Goal: Find contact information: Find contact information

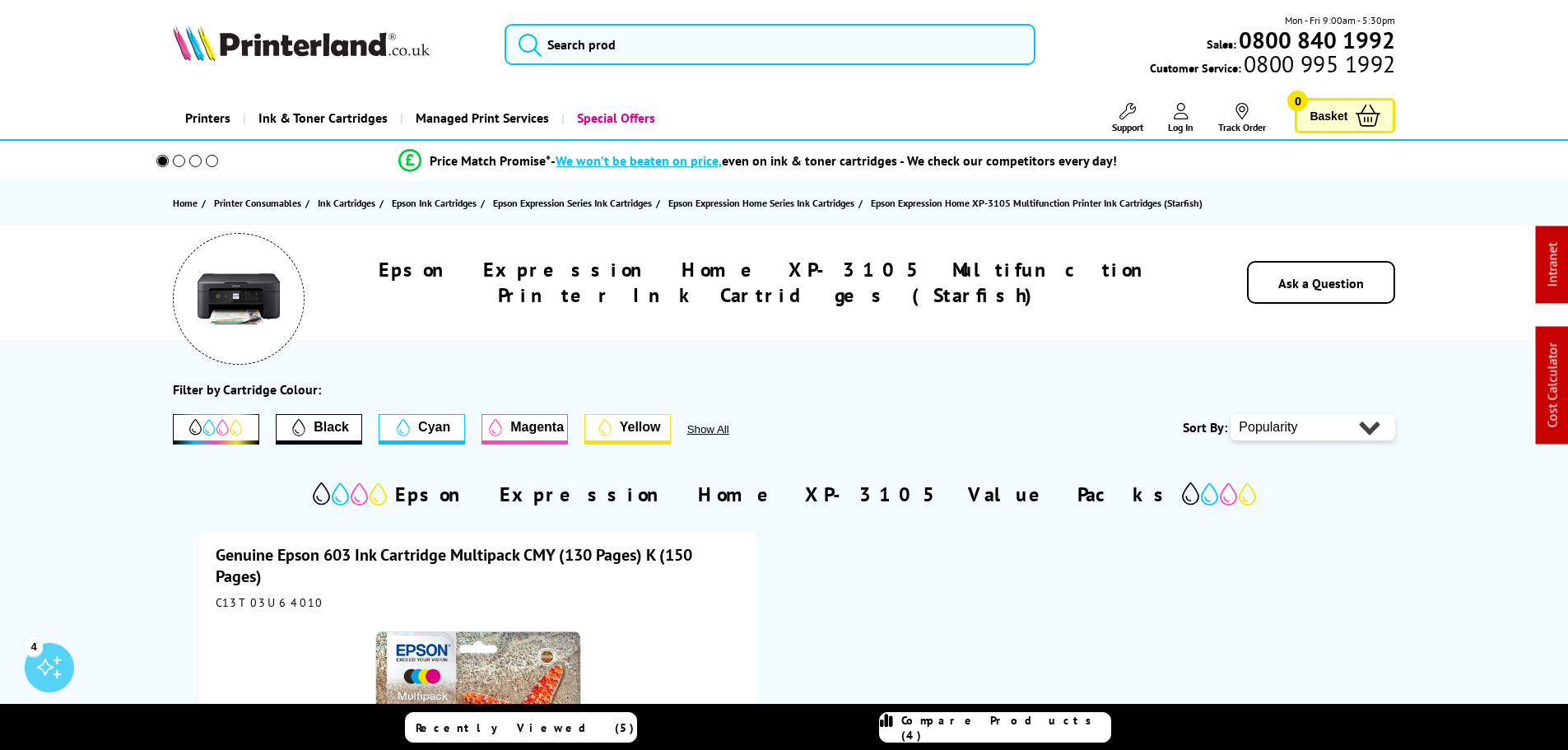
click at [1136, 118] on link "Support" at bounding box center [1127, 118] width 31 height 31
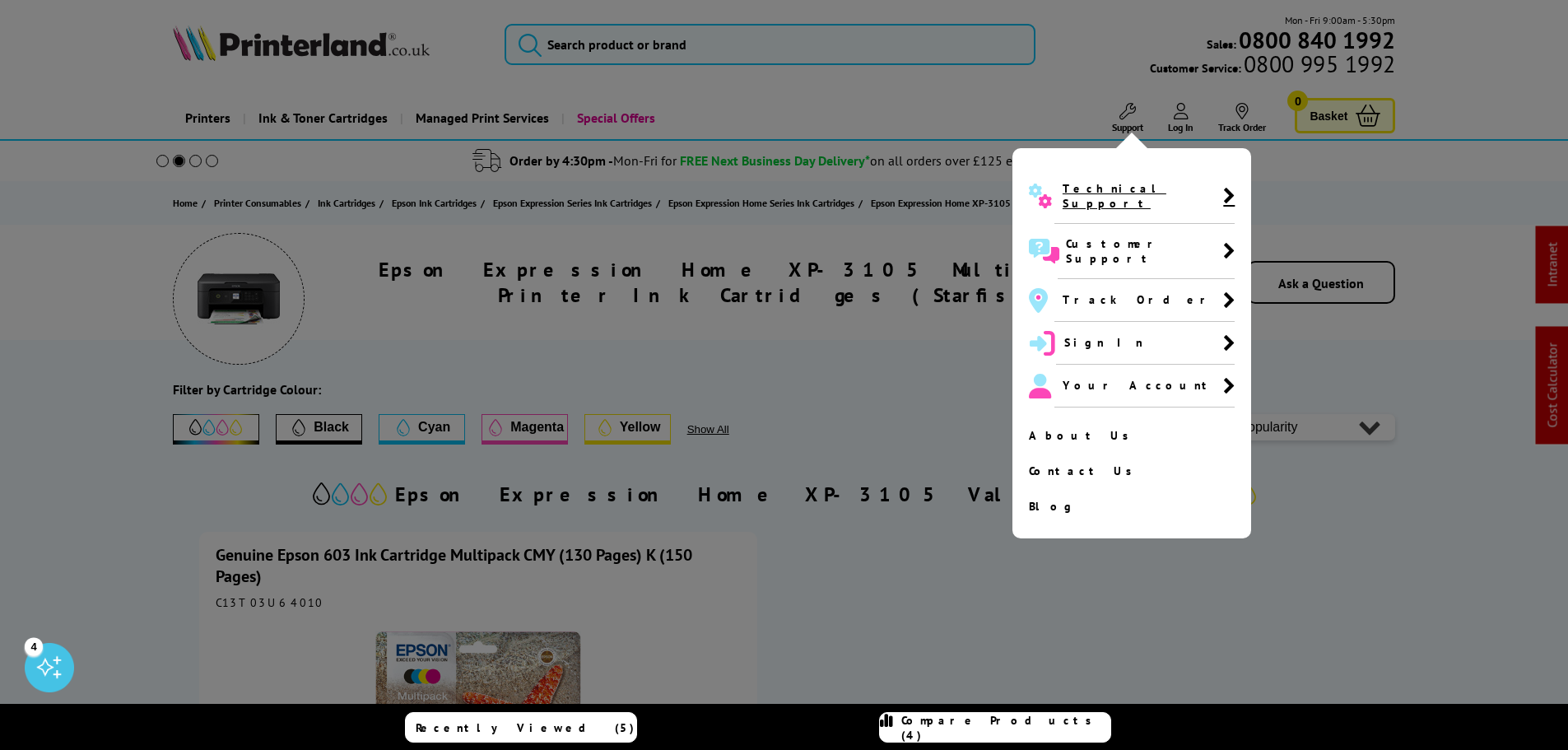
click at [1084, 201] on span "Technical Support" at bounding box center [1144, 196] width 180 height 55
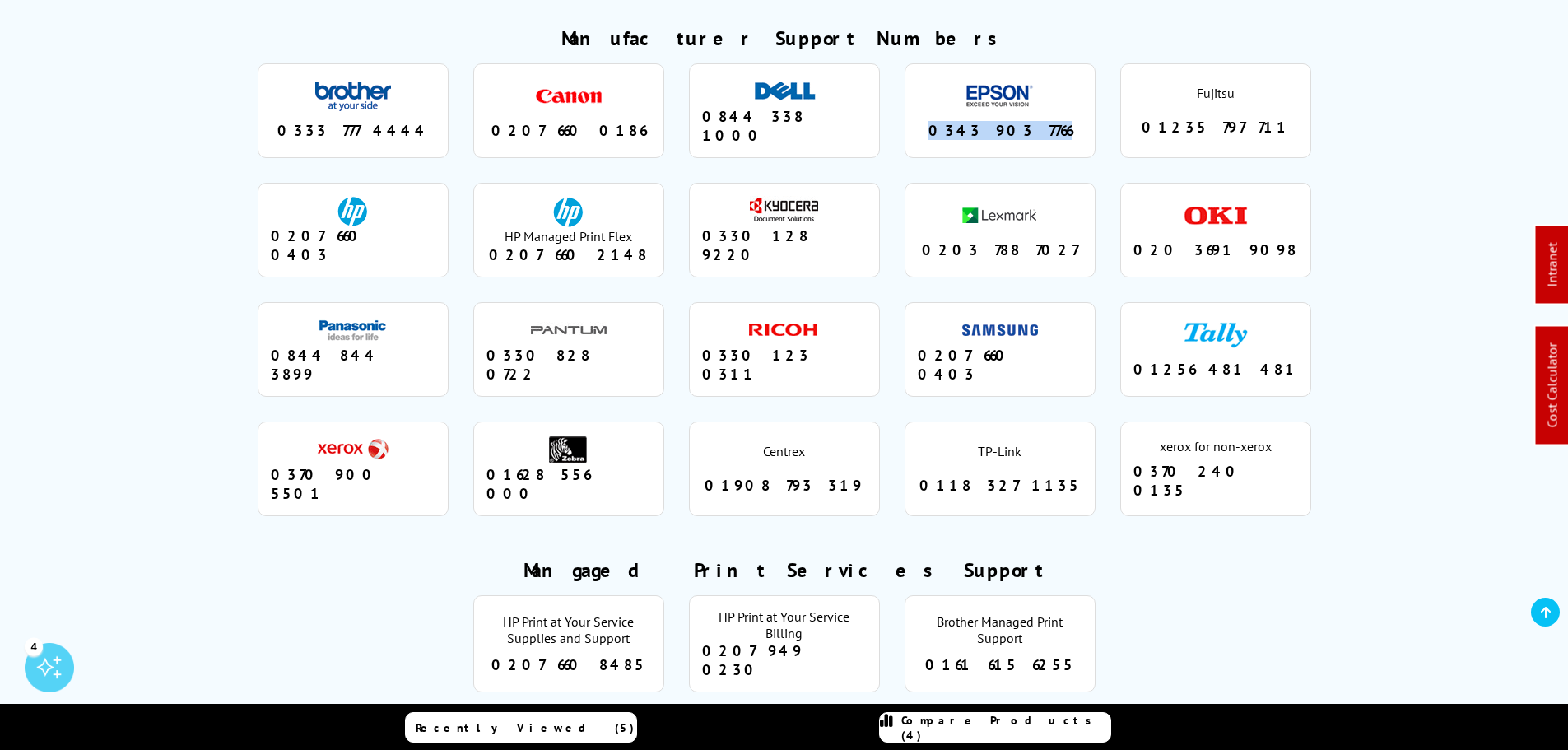
drag, startPoint x: 1018, startPoint y: 86, endPoint x: 937, endPoint y: 86, distance: 81.0
click at [935, 121] on div "0343 903 7766" at bounding box center [999, 130] width 164 height 19
copy div "0343 903 7766"
